Goal: Task Accomplishment & Management: Complete application form

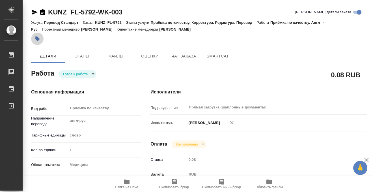
click at [37, 37] on icon "button" at bounding box center [37, 38] width 5 height 5
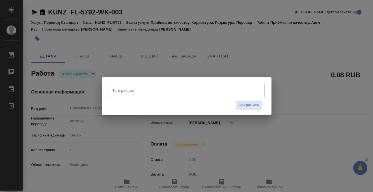
click at [130, 98] on div "Сохранить" at bounding box center [187, 105] width 156 height 14
click at [129, 96] on div "Тэги работы" at bounding box center [187, 90] width 156 height 15
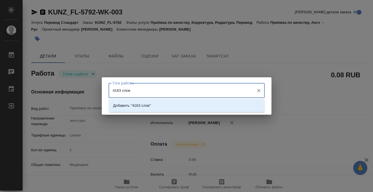
type input "4163 слова"
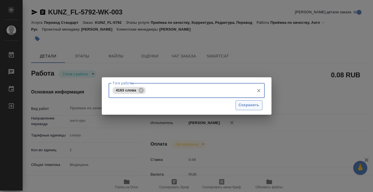
click at [241, 107] on span "Сохранить" at bounding box center [249, 105] width 21 height 7
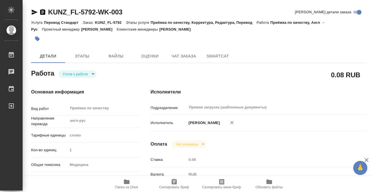
type input "readyForWork"
type input "англ-рус"
type input "5a8b1489cc6b4906c91bfd90"
type input "1"
type input "med"
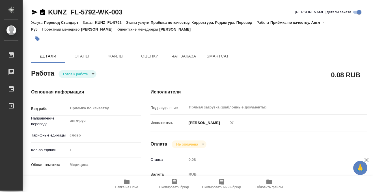
type input "5a8b8b956a9677013d343e74"
checkbox input "true"
type input "14.08.2025 17:15"
type input "21.08.2025 13:00"
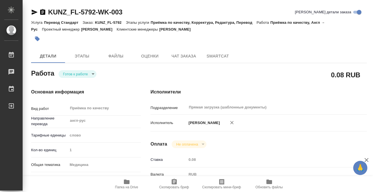
type input "Прямая загрузка (шаблонные документы)"
type input "notPayed"
type input "0.08"
type input "RUB"
type input "[PERSON_NAME]"
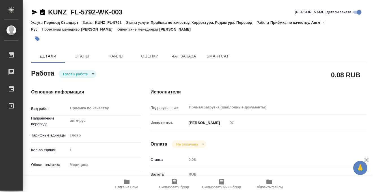
type input "KUNZ_FL-5792"
type input "Перевод Стандарт"
type input "Приёмка по качеству, Корректура, Редактура, Перевод"
type input "[PERSON_NAME]"
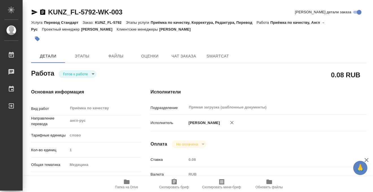
type input "/Clients/FL_KUNZ/Orders/KUNZ_FL-5792"
click at [129, 186] on span "Папка на Drive" at bounding box center [126, 187] width 23 height 4
click at [79, 73] on body "🙏 .cls-1 fill:#fff; AWATERA Kobzeva Elizaveta Работы 0 Чаты График Выйти KUNZ_F…" at bounding box center [186, 96] width 373 height 192
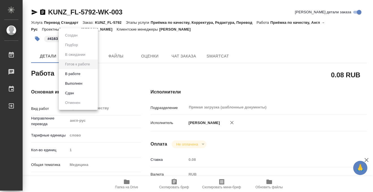
click at [77, 38] on button "Выполнен" at bounding box center [71, 35] width 16 height 6
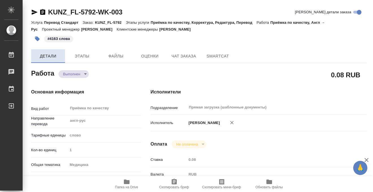
type textarea "x"
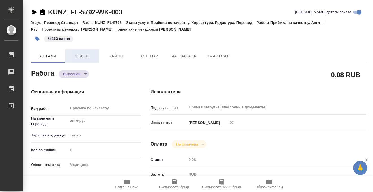
type textarea "x"
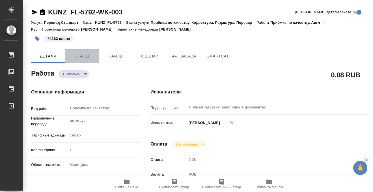
click at [76, 56] on span "Этапы" at bounding box center [81, 56] width 27 height 7
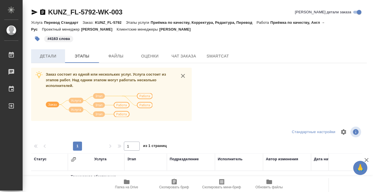
click at [53, 53] on span "Детали" at bounding box center [48, 56] width 27 height 7
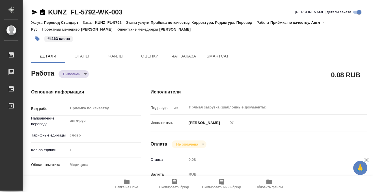
type textarea "x"
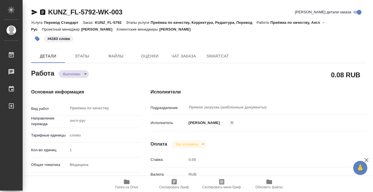
type textarea "x"
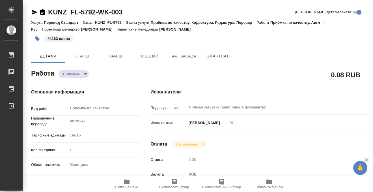
click at [46, 11] on div "KUNZ_FL-5792-WK-003" at bounding box center [76, 12] width 91 height 9
click at [44, 11] on icon "button" at bounding box center [42, 12] width 7 height 7
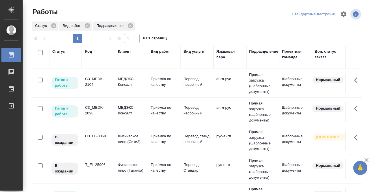
click at [103, 87] on div "C3_MEDK-2098" at bounding box center [98, 81] width 27 height 11
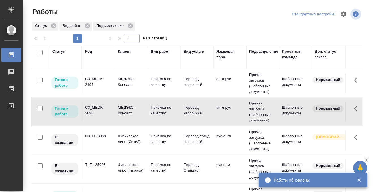
click at [103, 87] on div "C3_MEDK-2098" at bounding box center [98, 81] width 27 height 11
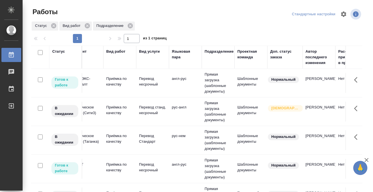
scroll to position [0, 0]
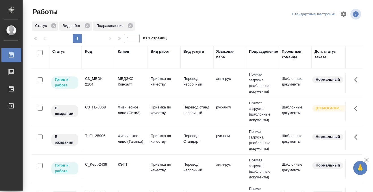
click at [104, 84] on div "C3_MEDK-2104" at bounding box center [98, 81] width 27 height 11
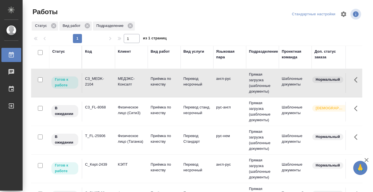
click at [104, 84] on div "C3_MEDK-2104" at bounding box center [98, 81] width 27 height 11
click at [89, 51] on div "Код" at bounding box center [88, 52] width 7 height 6
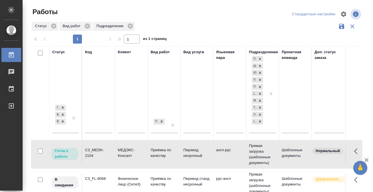
scroll to position [71, 0]
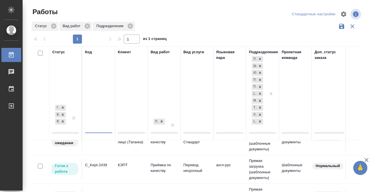
click at [95, 128] on input "text" at bounding box center [98, 129] width 27 height 7
paste input "C3_MEDK-2098"
type input "C3_MEDK-2098"
click at [74, 126] on div at bounding box center [74, 117] width 10 height 29
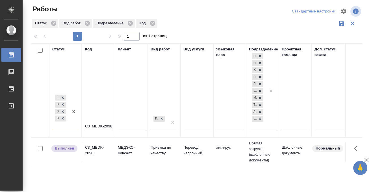
scroll to position [0, 0]
click at [100, 157] on td "C3_MEDK-2098" at bounding box center [98, 152] width 33 height 20
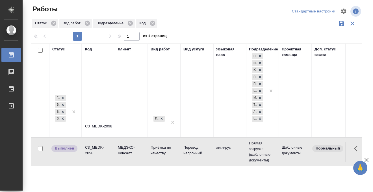
click at [100, 157] on td "C3_MEDK-2098" at bounding box center [98, 152] width 33 height 20
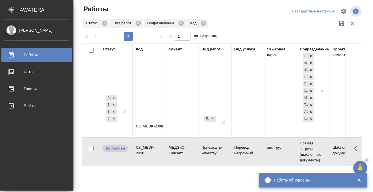
click at [15, 53] on div at bounding box center [16, 54] width 16 height 7
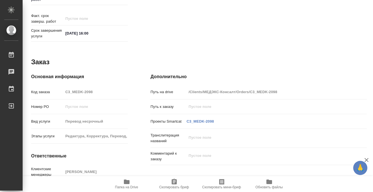
scroll to position [302, 0]
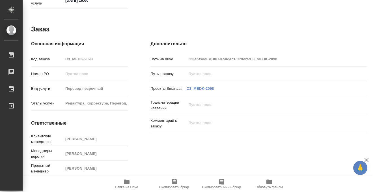
click at [123, 180] on icon "button" at bounding box center [126, 181] width 7 height 7
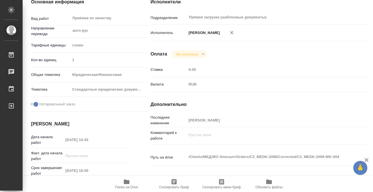
scroll to position [0, 0]
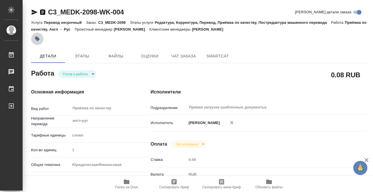
click at [38, 37] on icon "button" at bounding box center [37, 38] width 5 height 5
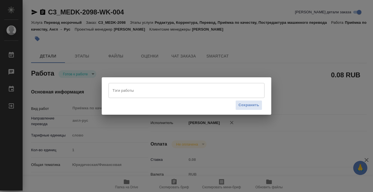
click at [139, 90] on input "Тэги работы" at bounding box center [181, 90] width 140 height 10
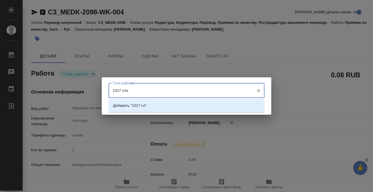
type input "1317 слов"
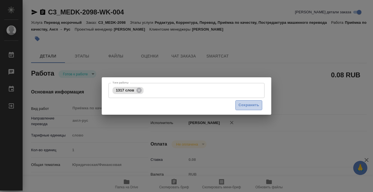
click at [252, 103] on span "Сохранить" at bounding box center [249, 105] width 21 height 7
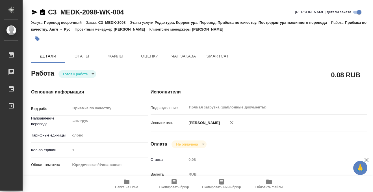
type input "readyForWork"
type input "англ-рус"
type input "5a8b1489cc6b4906c91bfd90"
type input "1"
type input "yr-fn"
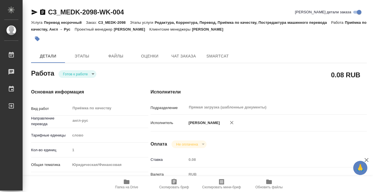
type input "5f647205b73bc97568ca66bf"
checkbox input "true"
type input "20.08.2025 10:43"
type input "21.08.2025 16:00"
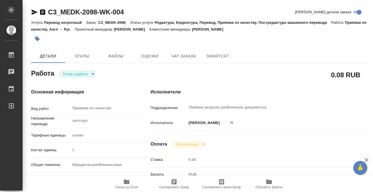
type input "Прямая загрузка (шаблонные документы)"
type input "notPayed"
type input "0.08"
type input "RUB"
type input "[PERSON_NAME]"
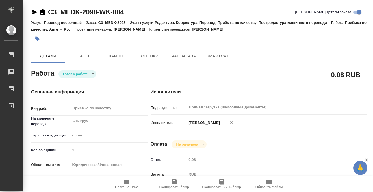
type input "C3_MEDK-2098"
type input "Перевод несрочный"
type input "Редактура, Корректура, Перевод, Приёмка по качеству, Постредактура машинного пе…"
type input "[PERSON_NAME]"
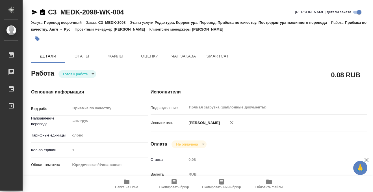
type input "/Clients/МЕДЭКС-Консалт/Orders/C3_MEDK-2098"
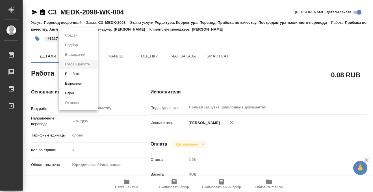
click at [84, 73] on body "🙏 .cls-1 fill:#fff; AWATERA Kobzeva Elizaveta Работы 0 Чаты График Выйти C3_MED…" at bounding box center [186, 96] width 373 height 192
click at [84, 83] on button "Выполнен" at bounding box center [73, 83] width 21 height 6
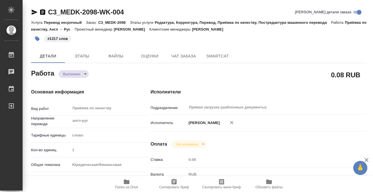
type textarea "x"
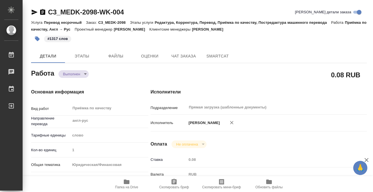
type textarea "x"
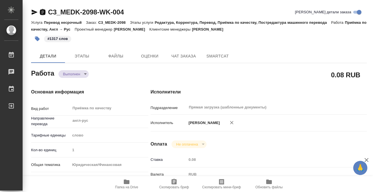
click at [44, 13] on icon "button" at bounding box center [42, 12] width 5 height 6
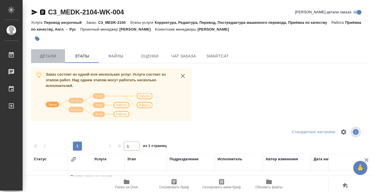
click at [54, 50] on button "Детали" at bounding box center [48, 56] width 34 height 14
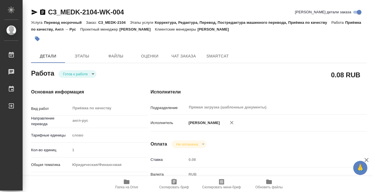
type textarea "x"
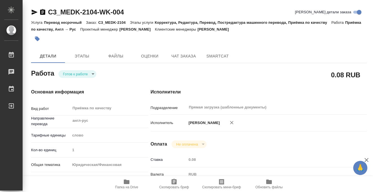
type textarea "x"
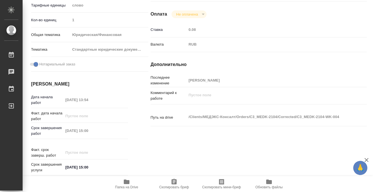
type textarea "x"
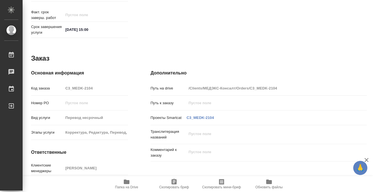
scroll to position [302, 0]
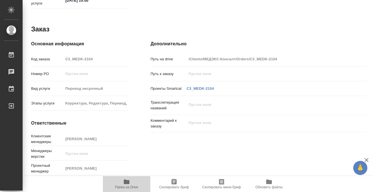
click at [127, 180] on icon "button" at bounding box center [126, 181] width 7 height 7
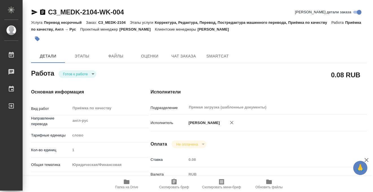
click at [40, 36] on icon "button" at bounding box center [38, 39] width 6 height 6
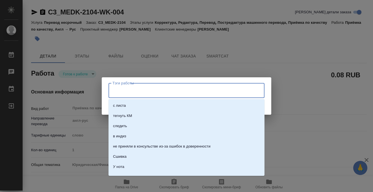
click at [122, 87] on input "Тэги работы" at bounding box center [181, 90] width 140 height 10
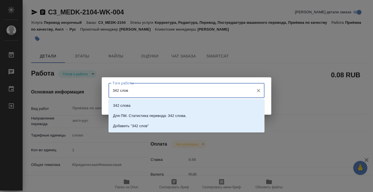
type input "342 слова"
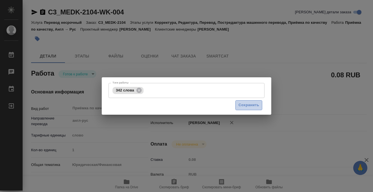
click at [251, 106] on span "Сохранить" at bounding box center [249, 105] width 21 height 7
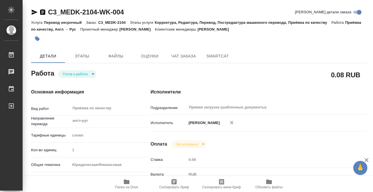
type input "readyForWork"
type textarea "Приёмка по качеству"
type textarea "x"
type input "англ-рус"
type input "5a8b1489cc6b4906c91bfd90"
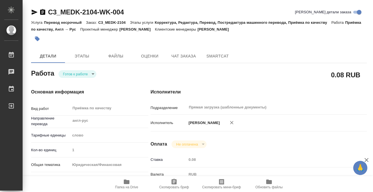
type input "1"
type input "yr-fn"
type input "5f647205b73bc97568ca66bf"
checkbox input "true"
type input "20.08.2025 13:54"
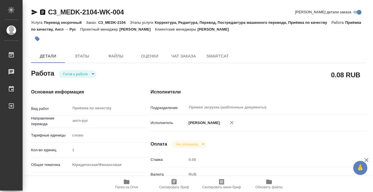
type input "21.08.2025 15:00"
type input "Прямая загрузка (шаблонные документы)"
type input "notPayed"
type input "0.08"
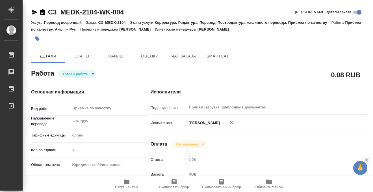
type input "RUB"
type input "[PERSON_NAME]"
type textarea "x"
type textarea "/Clients/МЕДЭКС-Консалт/Orders/C3_MEDK-2104/Corrected/C3_MEDK-2104-WK-004"
type textarea "x"
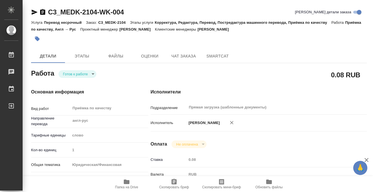
type input "C3_MEDK-2104"
type input "Перевод несрочный"
type input "Корректура, Редактура, Перевод, Постредактура машинного перевода, Приёмка по ка…"
type input "[PERSON_NAME]"
type input "/Clients/МЕДЭКС-Консалт/Orders/C3_MEDK-2104"
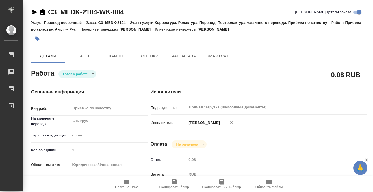
type textarea "x"
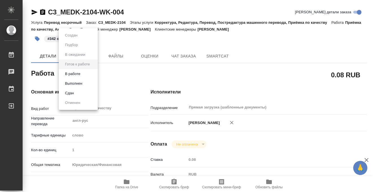
click at [87, 76] on body "🙏 .cls-1 fill:#fff; AWATERA Kobzeva Elizaveta Работы 0 Чаты График Выйти C3_MED…" at bounding box center [186, 96] width 373 height 192
type textarea "x"
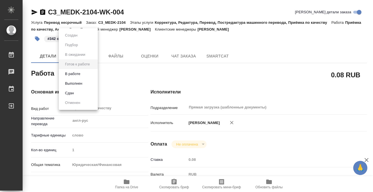
type textarea "x"
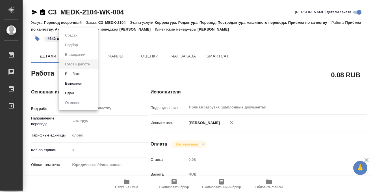
type textarea "x"
click at [88, 84] on li "Выполнен" at bounding box center [78, 84] width 39 height 10
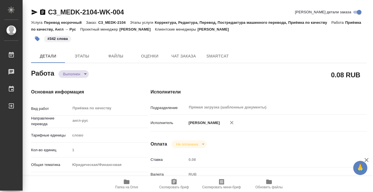
type textarea "x"
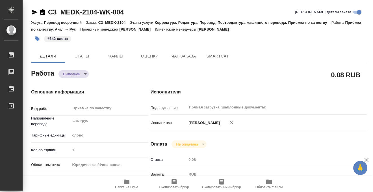
type textarea "x"
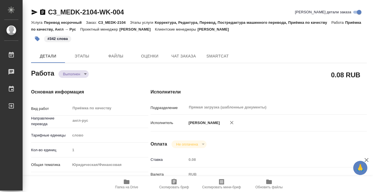
click at [43, 12] on icon "button" at bounding box center [42, 12] width 7 height 7
click at [43, 10] on icon "button" at bounding box center [42, 12] width 7 height 7
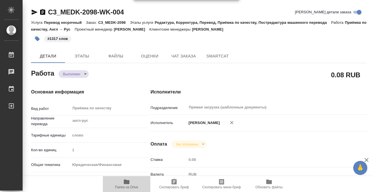
click at [128, 179] on icon "button" at bounding box center [126, 181] width 7 height 7
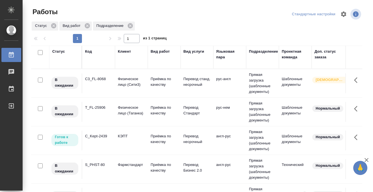
click at [61, 52] on div "Статус" at bounding box center [58, 52] width 13 height 6
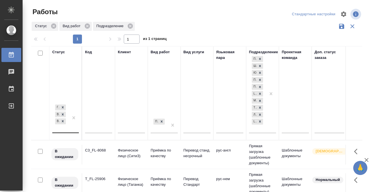
click at [62, 130] on div "[PERSON_NAME] к работе В работе В ожидании" at bounding box center [60, 117] width 16 height 29
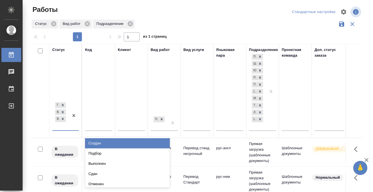
scroll to position [3, 0]
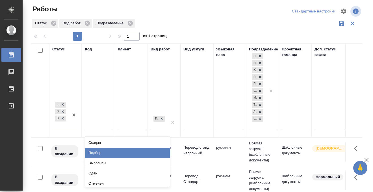
click at [100, 150] on div "Подбор" at bounding box center [127, 153] width 85 height 10
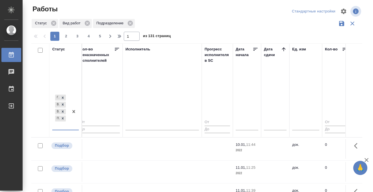
scroll to position [0, 338]
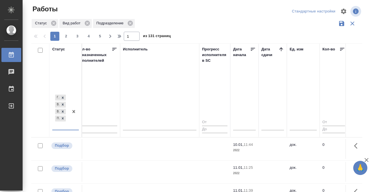
click at [282, 49] on icon at bounding box center [282, 49] width 6 height 6
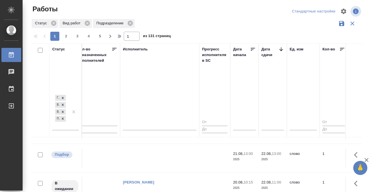
scroll to position [349, 338]
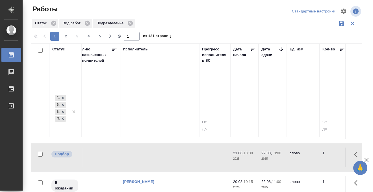
click td
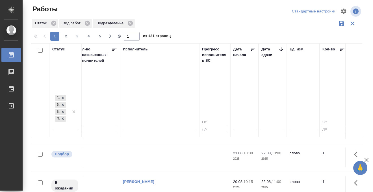
click icon
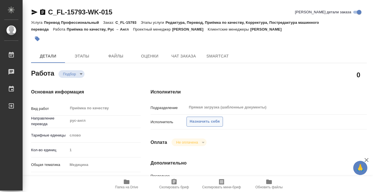
click at [201, 121] on span "Назначить себя" at bounding box center [205, 121] width 30 height 7
